Goal: Information Seeking & Learning: Learn about a topic

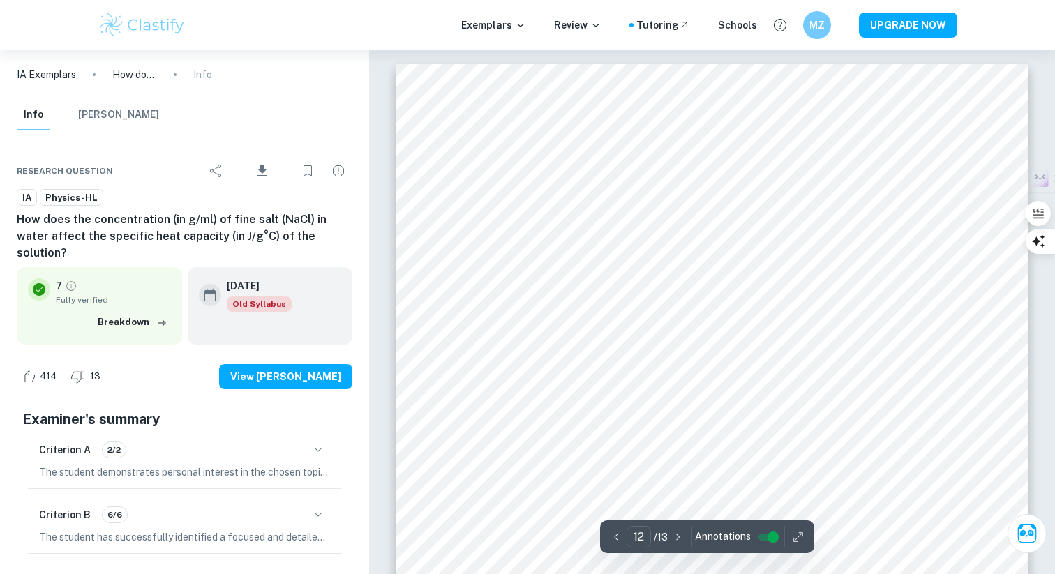
scroll to position [10769, 0]
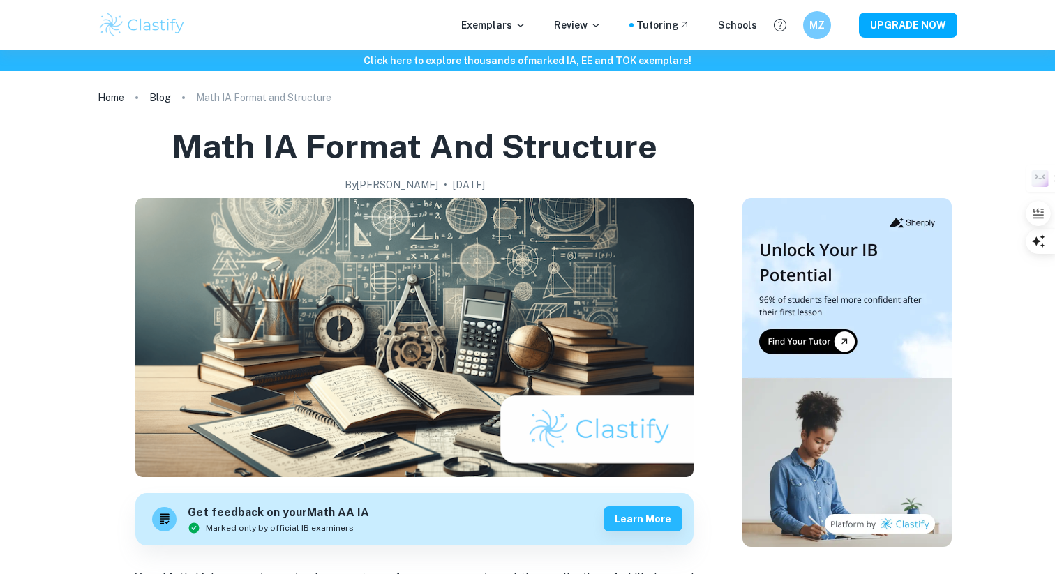
scroll to position [850, 0]
